Goal: Find contact information: Find contact information

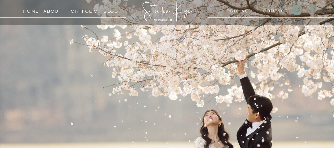
click at [53, 12] on h3 "About" at bounding box center [52, 9] width 18 height 5
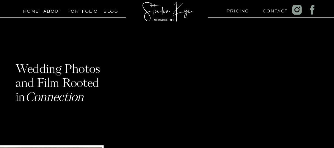
click at [270, 12] on h3 "Contact" at bounding box center [273, 9] width 20 height 5
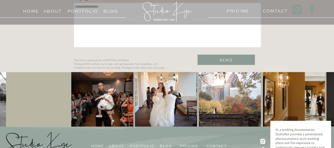
scroll to position [271, 0]
